Goal: Check status: Check status

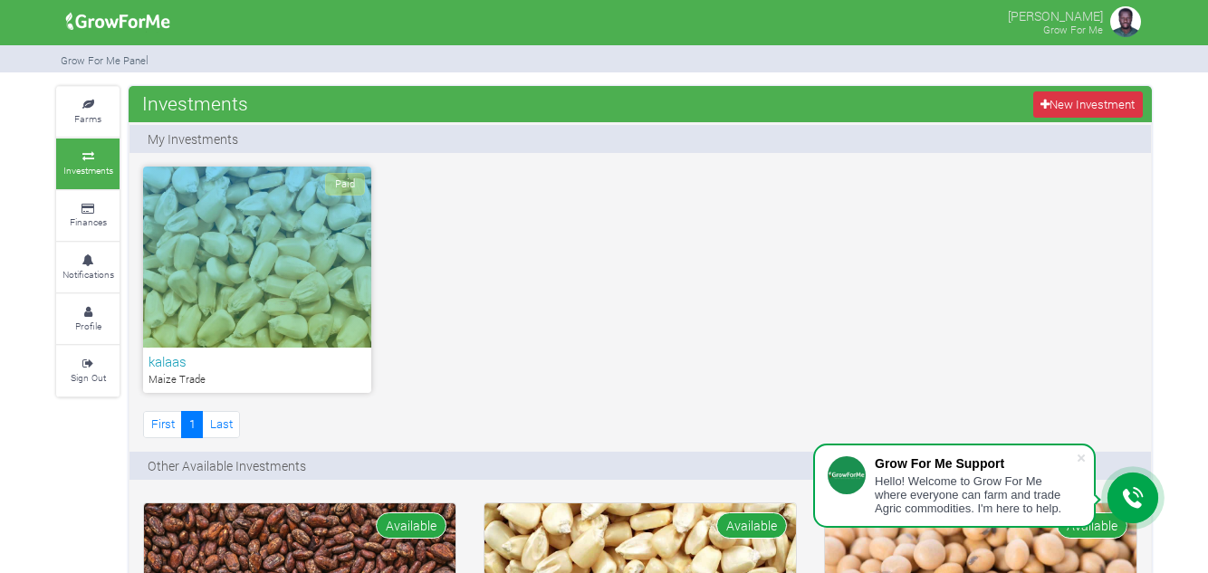
click at [279, 270] on div "Paid" at bounding box center [257, 257] width 228 height 181
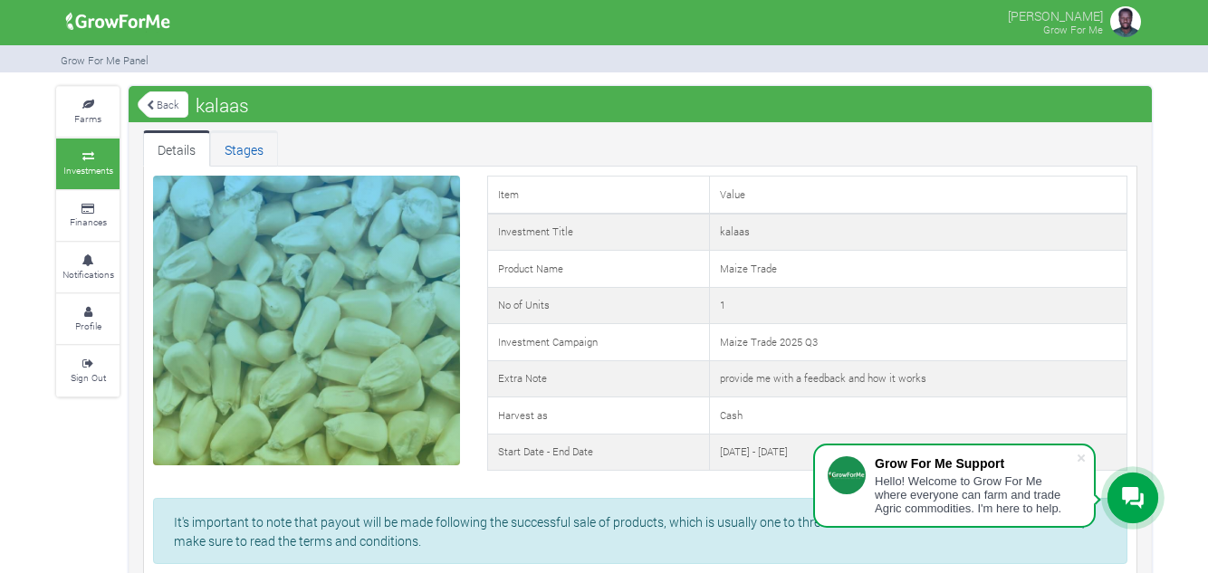
click at [258, 150] on link "Stages" at bounding box center [244, 148] width 68 height 36
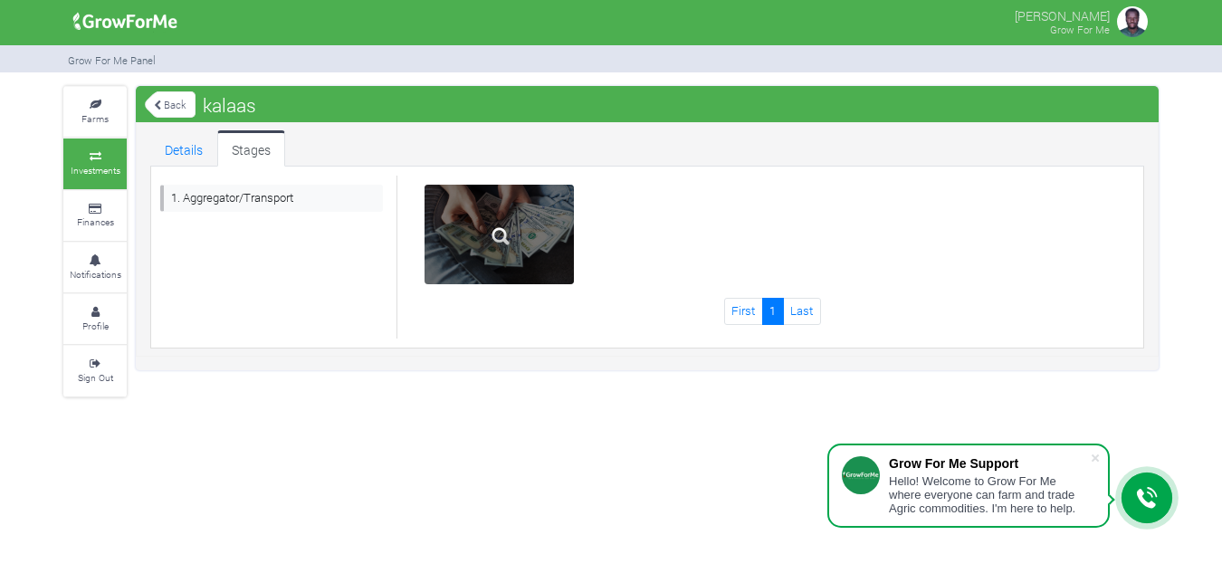
click at [475, 213] on img at bounding box center [501, 236] width 58 height 58
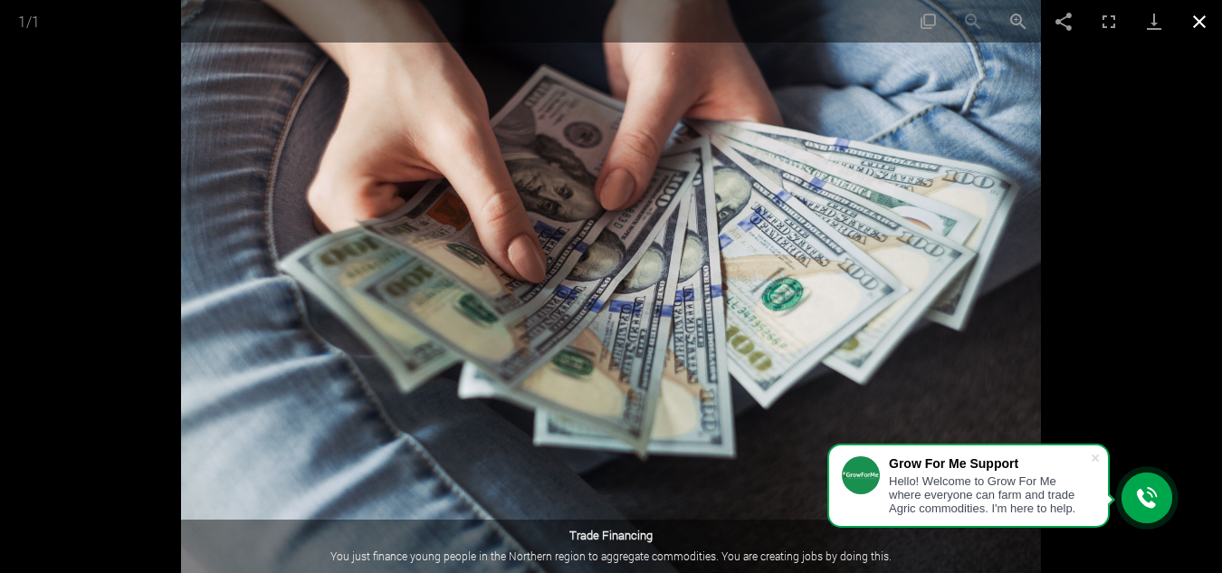
click at [1195, 14] on button "Close gallery" at bounding box center [1199, 21] width 45 height 43
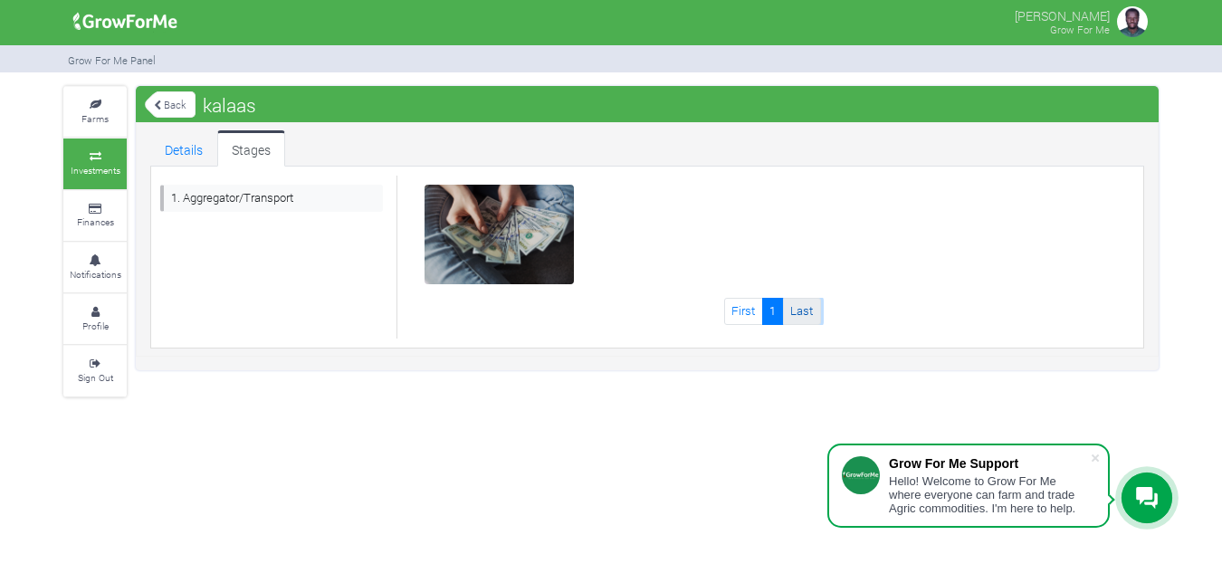
click at [805, 308] on link "Last" at bounding box center [802, 311] width 38 height 26
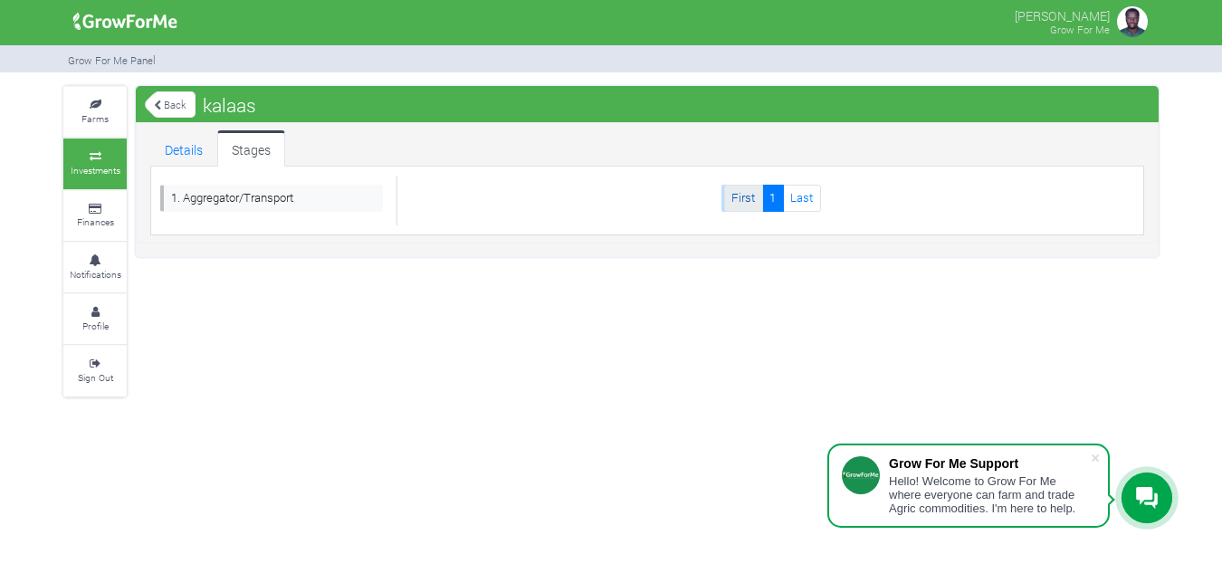
click at [747, 200] on link "First" at bounding box center [743, 198] width 39 height 26
click at [297, 206] on link "1. Aggregator/Transport" at bounding box center [271, 198] width 223 height 26
